Goal: Transaction & Acquisition: Purchase product/service

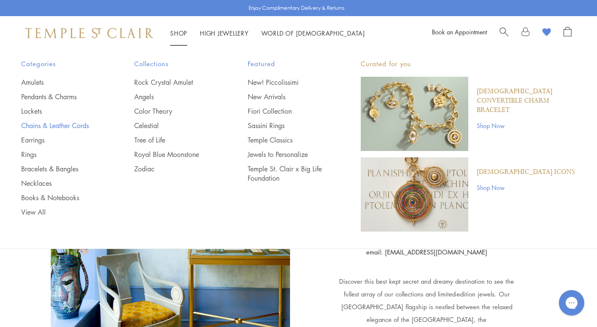
click at [71, 127] on link "Chains & Leather Cords" at bounding box center [60, 125] width 79 height 9
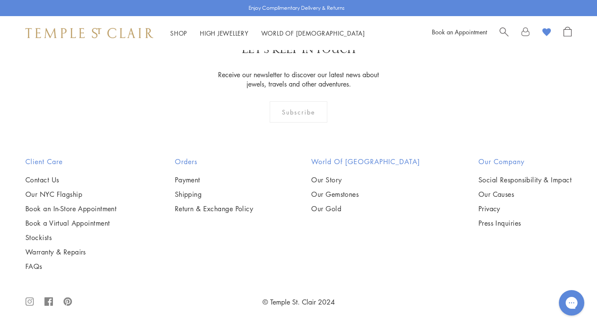
scroll to position [881, 0]
click at [0, 0] on img at bounding box center [0, 0] width 0 height 0
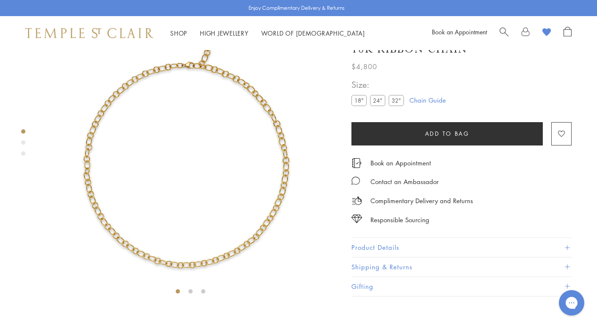
scroll to position [50, 0]
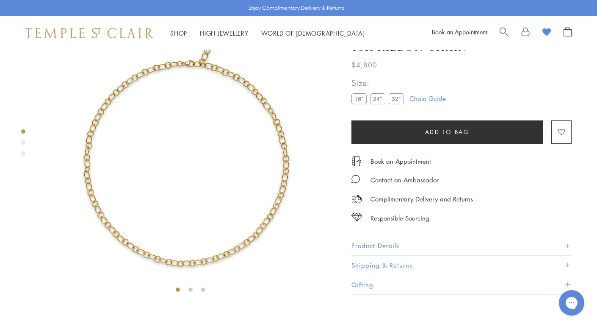
click at [399, 104] on label "32"" at bounding box center [396, 99] width 15 height 11
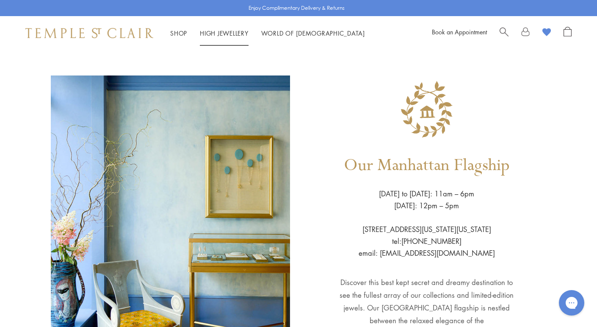
click at [231, 35] on link "High Jewellery High Jewellery" at bounding box center [224, 33] width 49 height 8
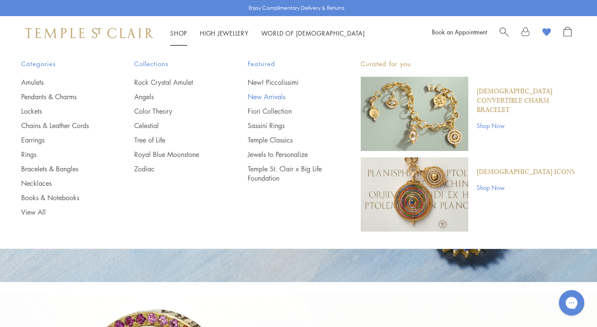
click at [272, 97] on link "New Arrivals" at bounding box center [287, 96] width 79 height 9
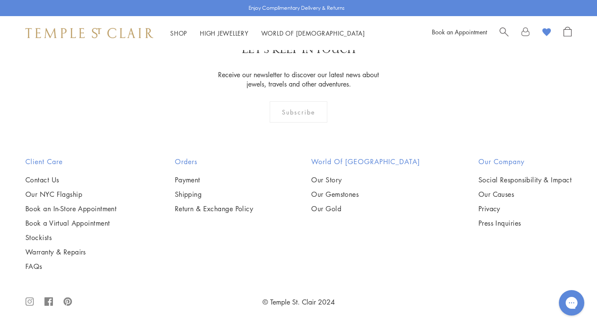
scroll to position [1080, 0]
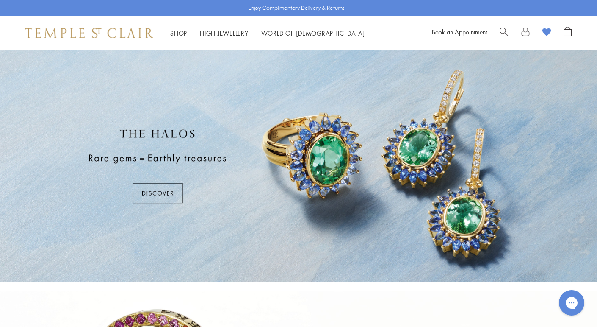
click at [92, 33] on img at bounding box center [89, 33] width 128 height 10
